Goal: Navigation & Orientation: Find specific page/section

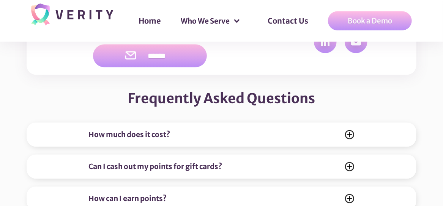
scroll to position [2792, 0]
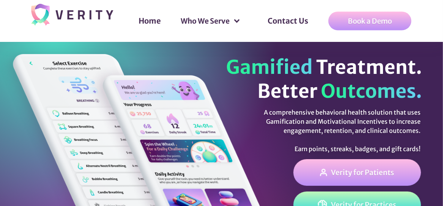
click at [384, 22] on div "Book a Demo" at bounding box center [370, 21] width 44 height 8
click at [158, 23] on link "Home" at bounding box center [150, 20] width 38 height 23
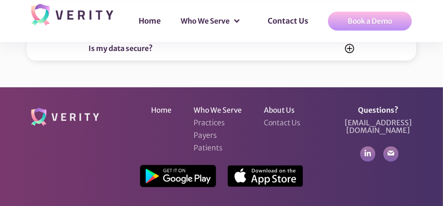
scroll to position [3020, 0]
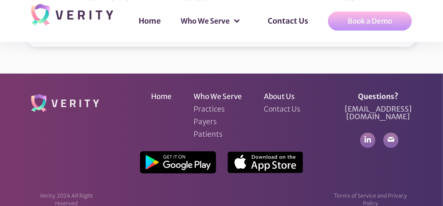
click at [277, 151] on img at bounding box center [266, 162] width 76 height 22
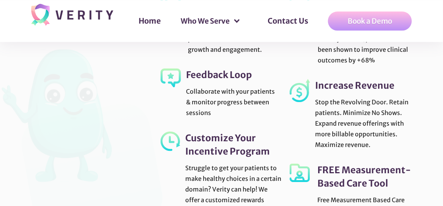
scroll to position [2089, 0]
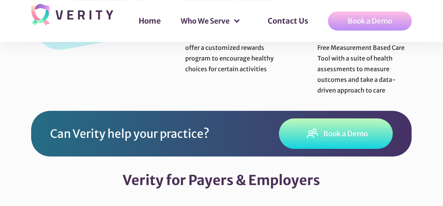
click at [432, 33] on header "Home Who We Serve Users Practices Payers Contact Us Book a Demo" at bounding box center [221, 21] width 443 height 42
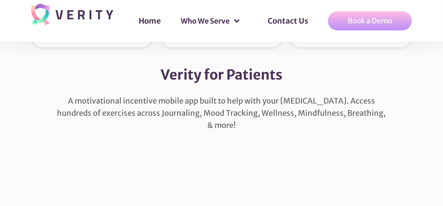
scroll to position [1426, 0]
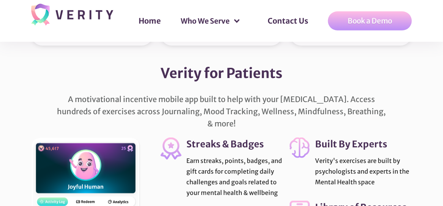
drag, startPoint x: 438, startPoint y: 56, endPoint x: 342, endPoint y: 1, distance: 110.9
click at [438, 55] on div "Verity for Patients" at bounding box center [221, 69] width 443 height 47
